Goal: Task Accomplishment & Management: Complete application form

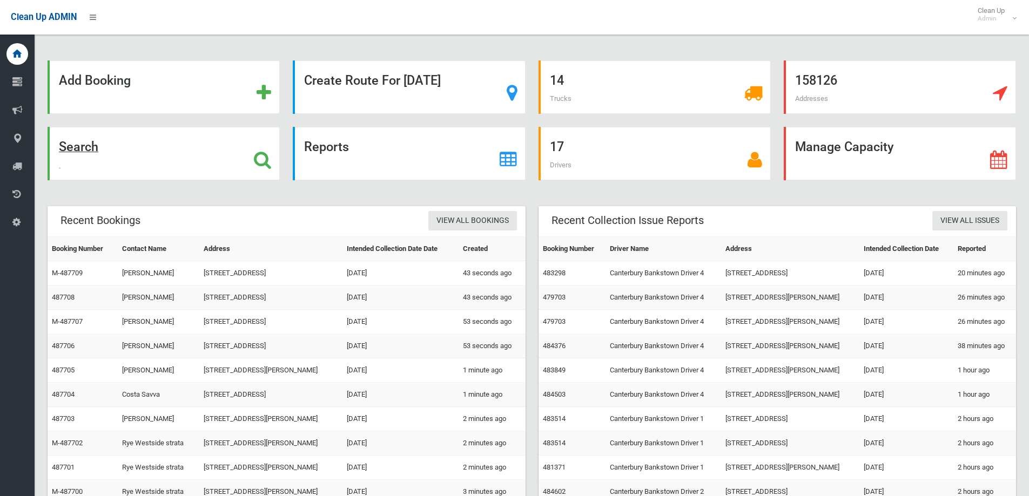
click at [268, 154] on icon at bounding box center [262, 160] width 17 height 18
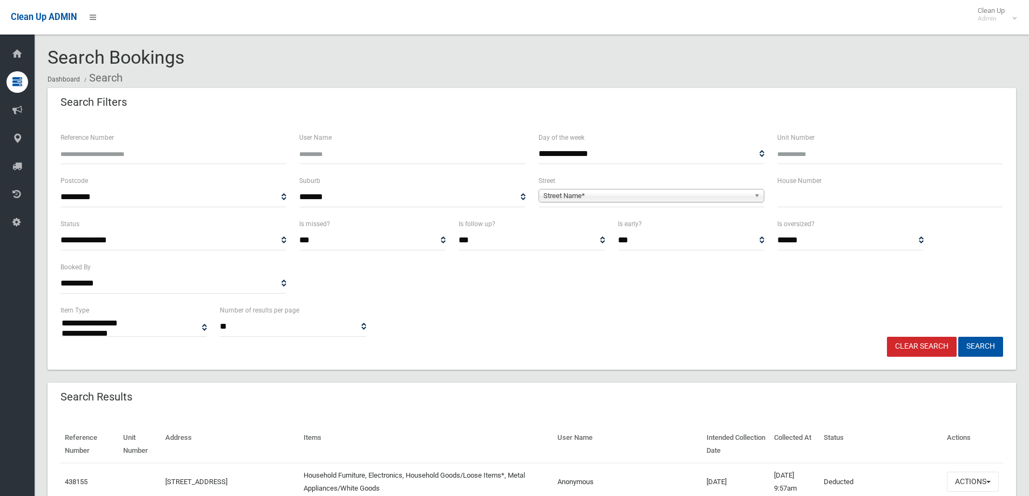
select select
click at [822, 196] on input "text" at bounding box center [890, 197] width 226 height 20
type input "***"
click at [757, 195] on b at bounding box center [759, 196] width 10 height 12
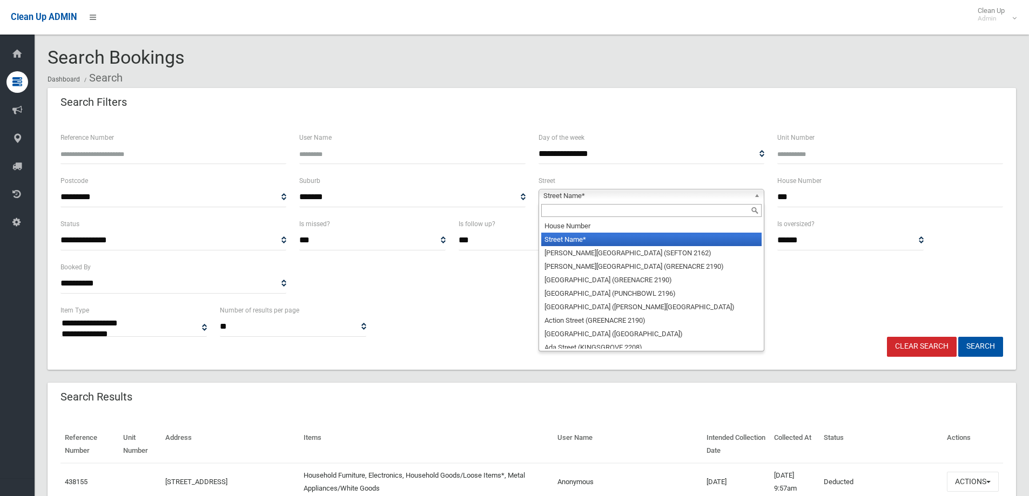
click at [682, 213] on input "text" at bounding box center [651, 210] width 220 height 13
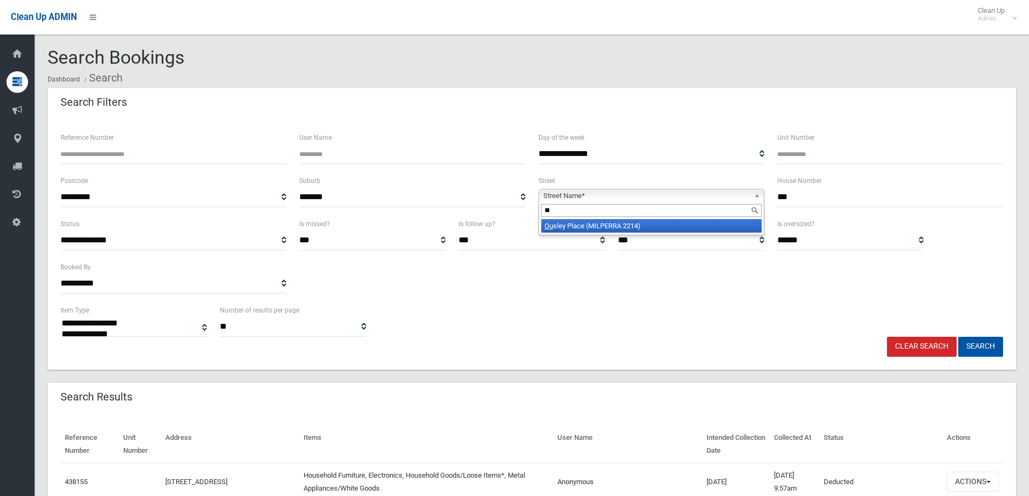
type input "*"
type input "**********"
click at [627, 225] on li "South Terrace (BANKSTOWN 2200)" at bounding box center [651, 225] width 220 height 13
click at [982, 338] on button "Search" at bounding box center [980, 347] width 45 height 20
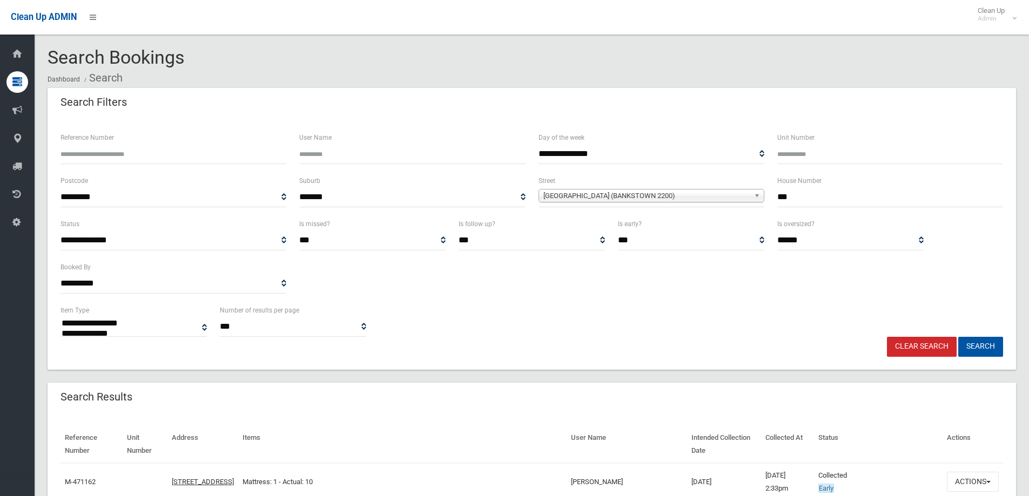
select select
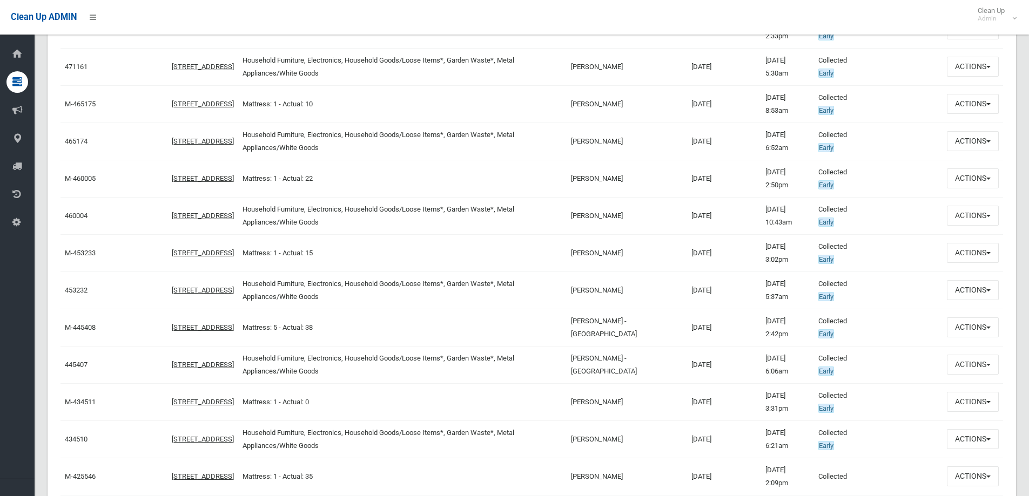
scroll to position [469, 0]
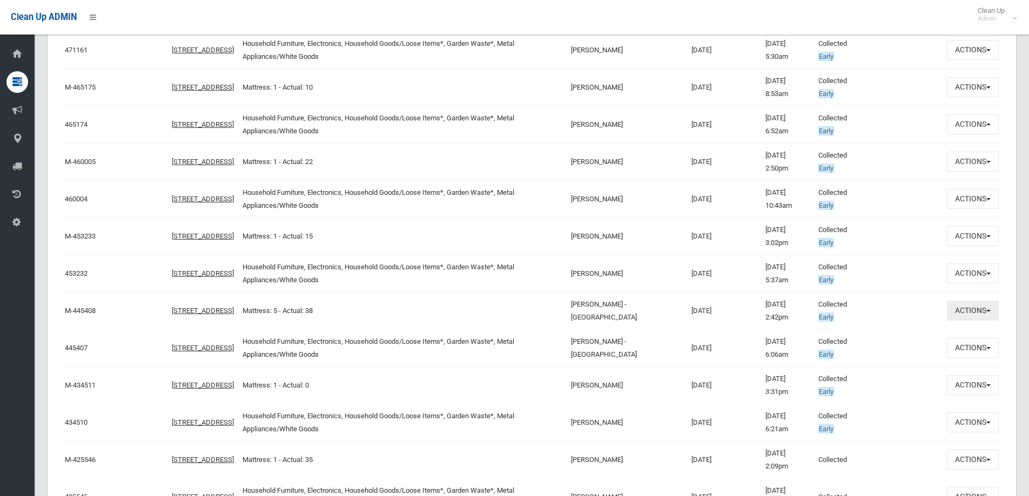
click at [986, 307] on button "Actions" at bounding box center [972, 311] width 52 height 20
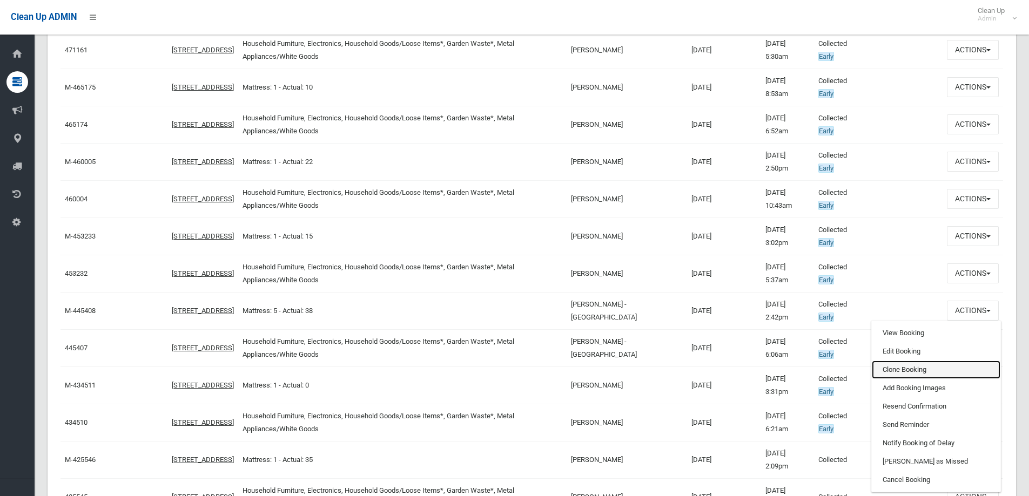
click at [909, 364] on link "Clone Booking" at bounding box center [935, 370] width 129 height 18
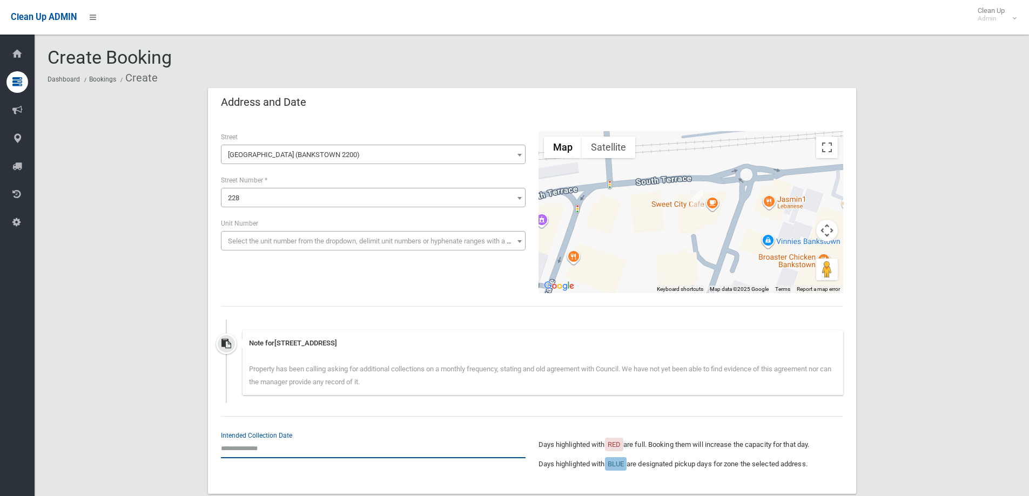
click at [254, 448] on input "text" at bounding box center [373, 448] width 305 height 20
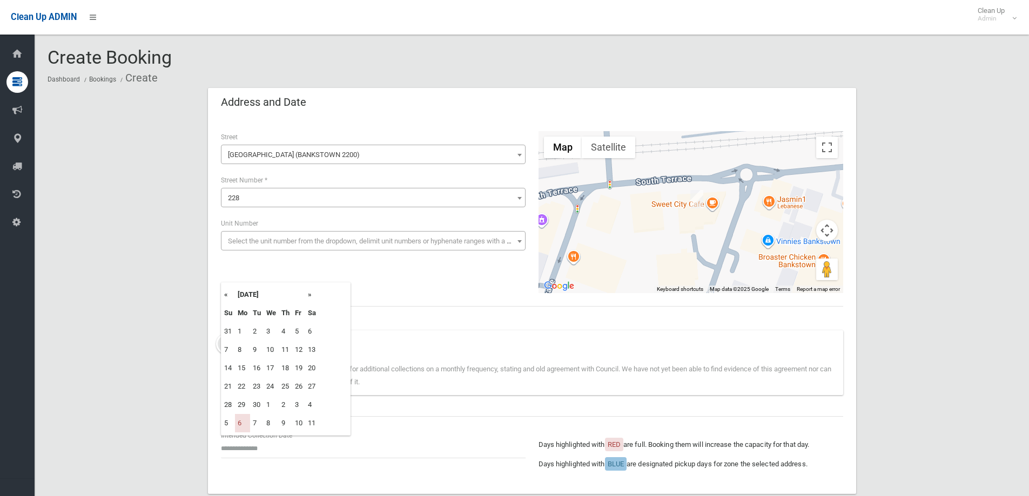
click at [312, 294] on th "»" at bounding box center [311, 295] width 13 height 18
click at [242, 389] on td "20" at bounding box center [242, 386] width 15 height 18
type input "**********"
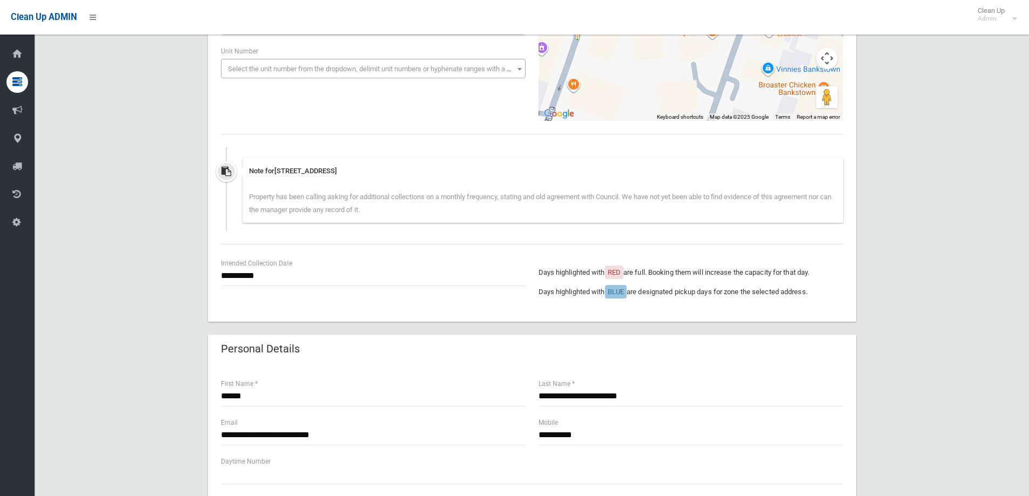
scroll to position [216, 0]
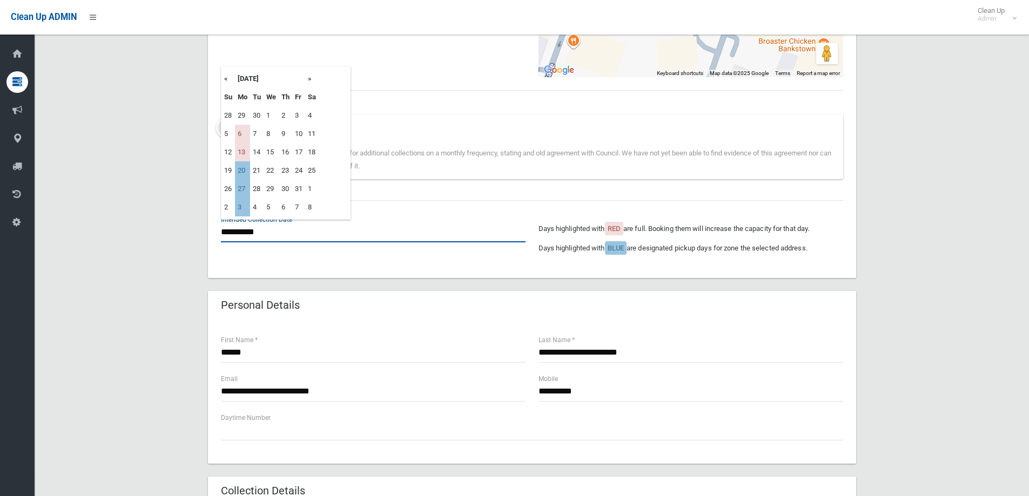
click at [249, 231] on input "**********" at bounding box center [373, 232] width 305 height 20
click at [248, 168] on td "20" at bounding box center [242, 170] width 15 height 18
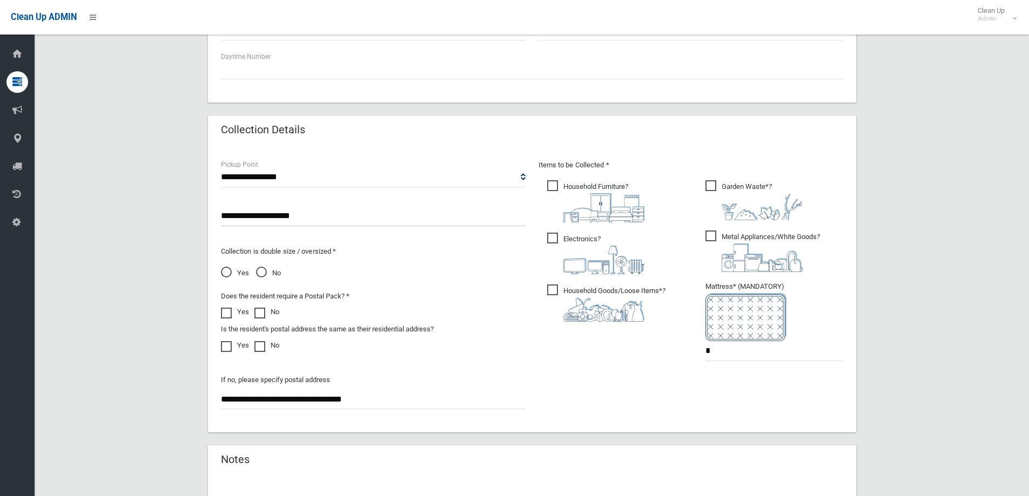
scroll to position [594, 0]
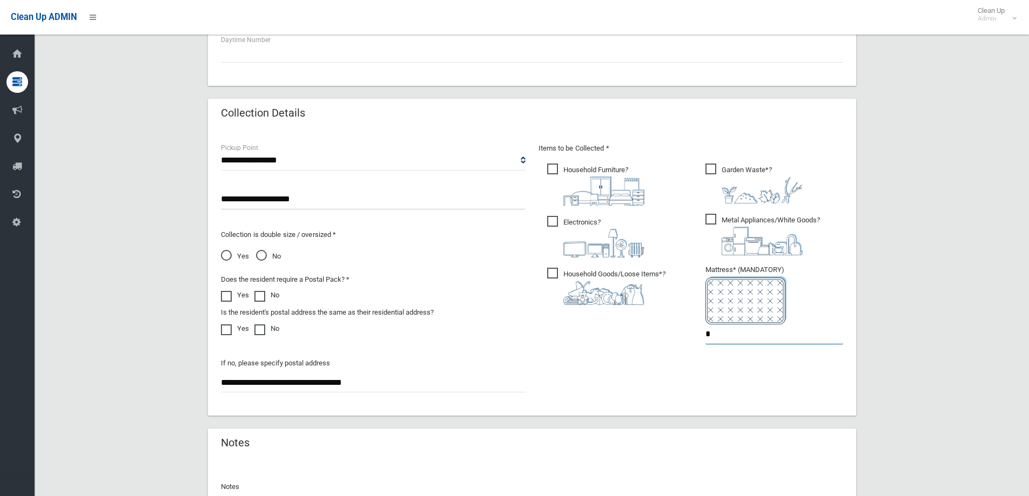
click at [732, 339] on input "*" at bounding box center [774, 334] width 138 height 20
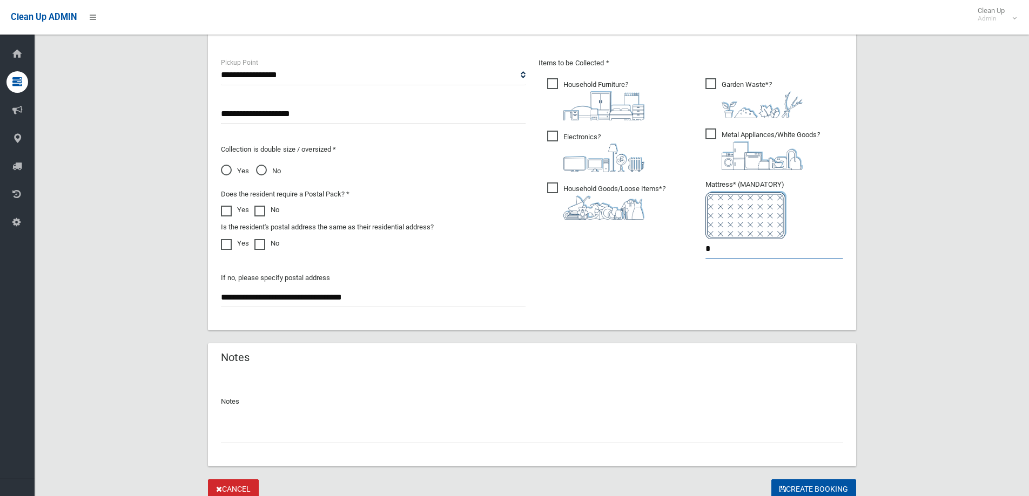
scroll to position [721, 0]
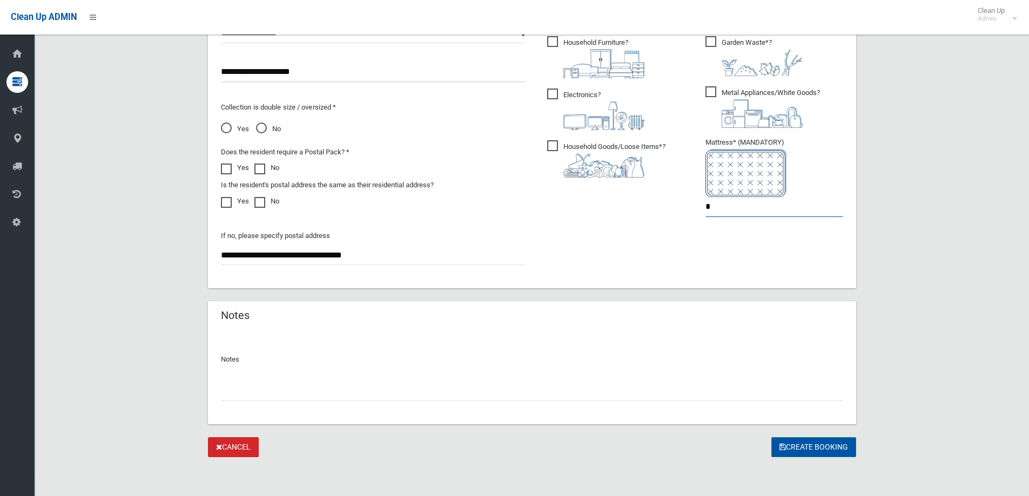
type input "*"
click at [797, 449] on button "Create Booking" at bounding box center [813, 447] width 85 height 20
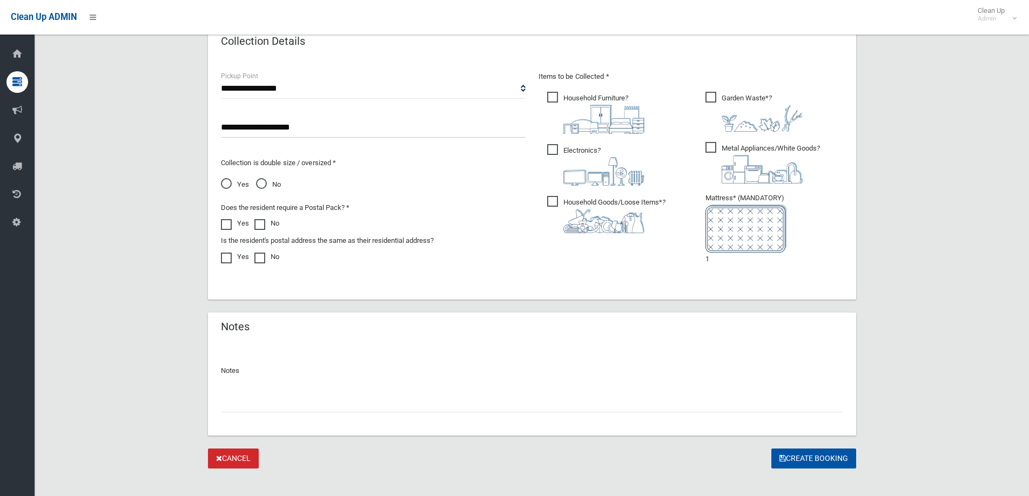
scroll to position [733, 0]
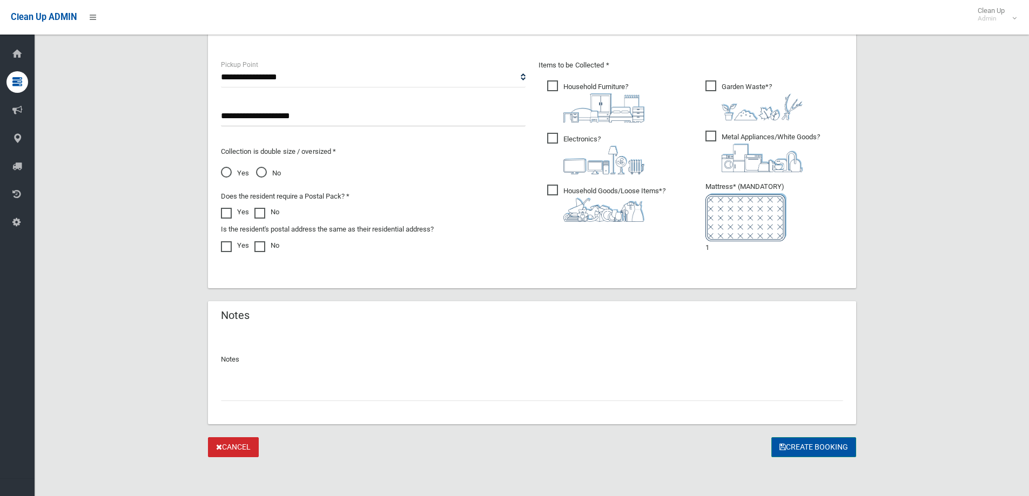
click at [822, 443] on button "Create Booking" at bounding box center [813, 447] width 85 height 20
click at [718, 253] on input "*" at bounding box center [774, 251] width 138 height 20
type input "*"
click at [815, 450] on button "Create Booking" at bounding box center [813, 448] width 85 height 20
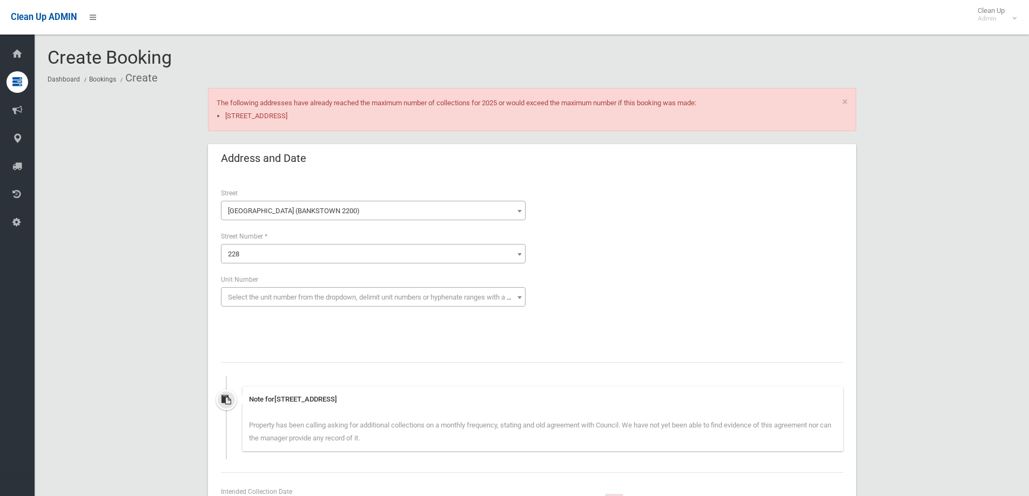
scroll to position [733, 0]
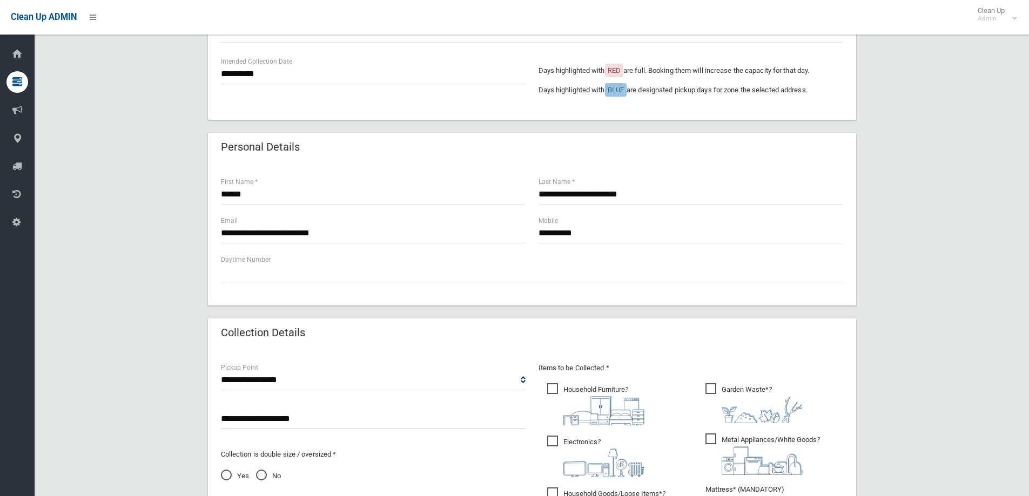
scroll to position [425, 0]
